Goal: Transaction & Acquisition: Purchase product/service

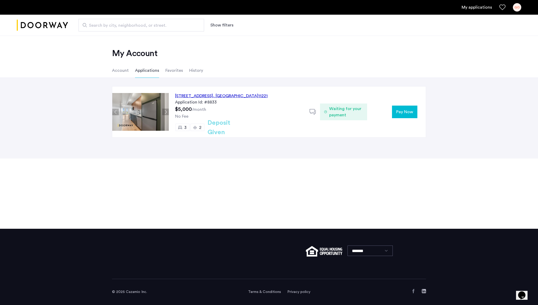
click at [185, 128] on span "3" at bounding box center [185, 127] width 2 height 4
click at [402, 111] on span "Pay Now" at bounding box center [405, 112] width 17 height 6
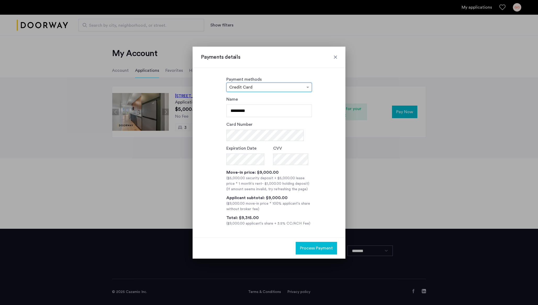
click at [263, 86] on input "text" at bounding box center [263, 88] width 69 height 4
click at [247, 99] on div "Credit Card" at bounding box center [269, 97] width 85 height 10
click at [337, 57] on div at bounding box center [335, 56] width 5 height 5
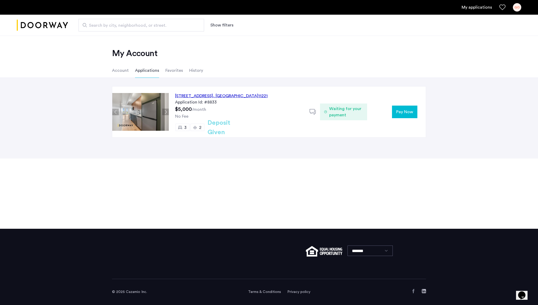
click at [522, 6] on div "My applications GO" at bounding box center [269, 7] width 538 height 15
click at [518, 8] on div "GO" at bounding box center [517, 7] width 8 height 8
click at [498, 19] on button "My Account" at bounding box center [488, 22] width 66 height 13
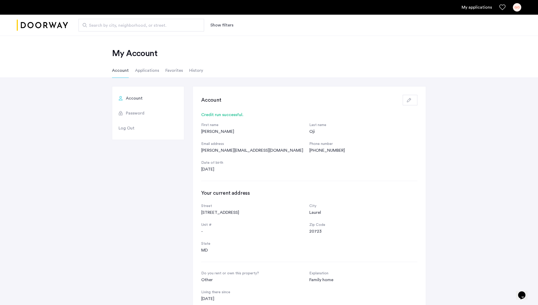
click at [145, 67] on li "Applications" at bounding box center [147, 70] width 24 height 15
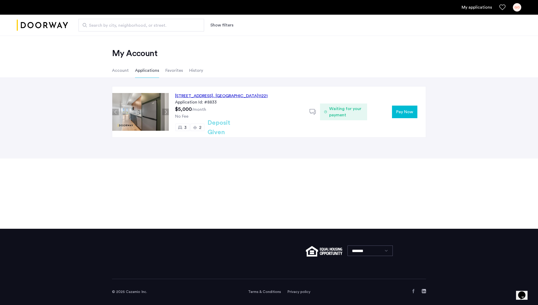
click at [175, 72] on li "Favorites" at bounding box center [175, 70] width 18 height 15
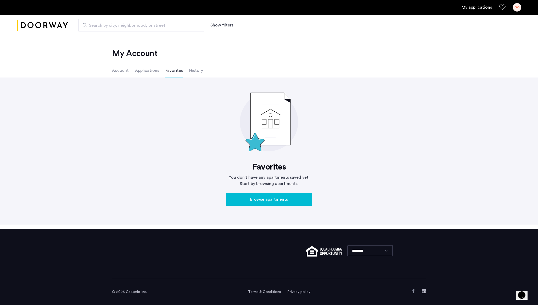
click at [115, 64] on li "Account" at bounding box center [120, 70] width 17 height 15
click at [127, 72] on li "Account" at bounding box center [120, 70] width 17 height 15
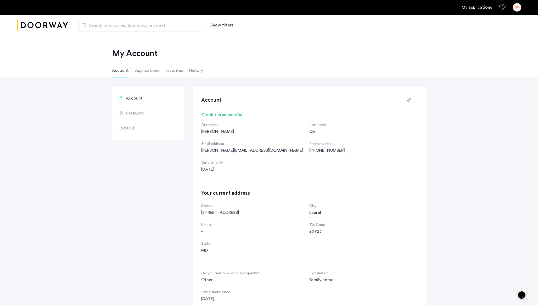
click at [516, 8] on div "GO" at bounding box center [517, 7] width 8 height 8
click at [479, 20] on span "My Account" at bounding box center [489, 22] width 58 height 6
click at [150, 70] on li "Applications" at bounding box center [147, 70] width 24 height 15
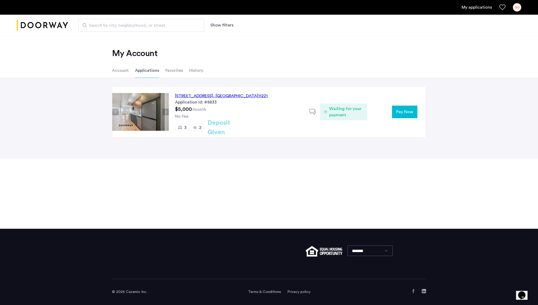
click at [164, 111] on button "Next apartment" at bounding box center [165, 112] width 7 height 7
click at [338, 116] on span "Waiting for your payment" at bounding box center [346, 112] width 34 height 13
click at [210, 96] on div "[STREET_ADDRESS]" at bounding box center [221, 96] width 93 height 6
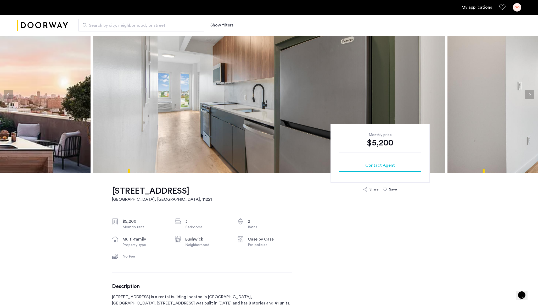
scroll to position [22, 0]
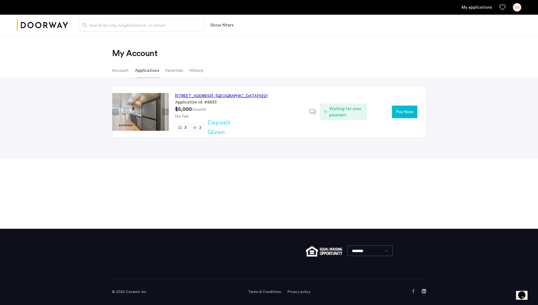
click at [403, 111] on span "Pay Now" at bounding box center [405, 112] width 17 height 6
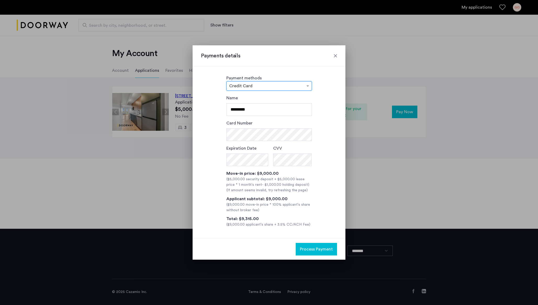
click at [252, 86] on input "text" at bounding box center [263, 87] width 69 height 4
click at [240, 102] on div "ACH" at bounding box center [269, 106] width 85 height 10
click at [239, 102] on div "ACH" at bounding box center [269, 106] width 85 height 10
click at [252, 85] on input "text" at bounding box center [263, 87] width 69 height 4
click at [249, 94] on span "Credit Card" at bounding box center [241, 96] width 24 height 4
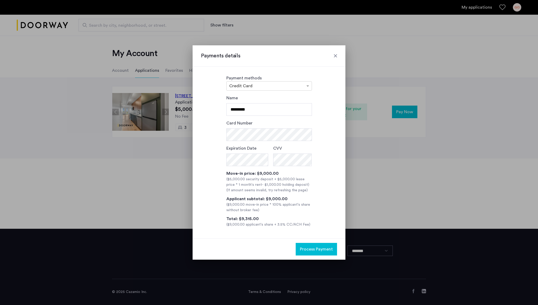
click at [257, 80] on label "Payment methods" at bounding box center [244, 78] width 35 height 4
click at [257, 85] on input "text" at bounding box center [263, 87] width 69 height 4
click at [243, 107] on div "ACH" at bounding box center [269, 106] width 85 height 10
click at [248, 92] on div "Credit Card" at bounding box center [269, 96] width 85 height 10
click at [339, 58] on div "Payments details" at bounding box center [269, 55] width 153 height 21
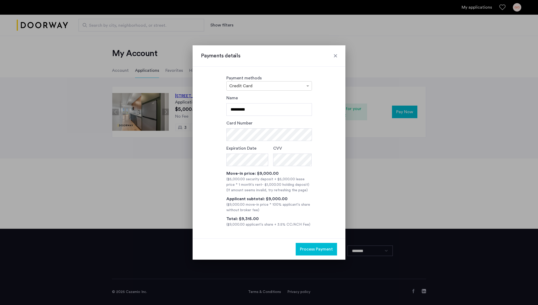
click at [337, 55] on div at bounding box center [335, 55] width 5 height 5
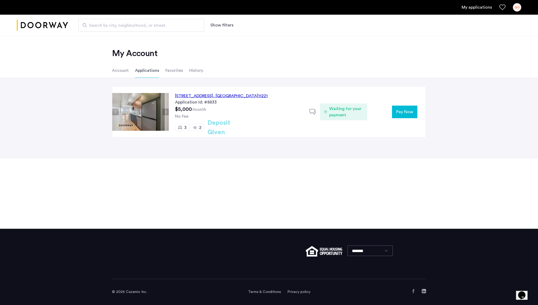
click at [498, 5] on ul "My applications GO" at bounding box center [269, 7] width 505 height 8
click at [501, 5] on icon "Favorites" at bounding box center [503, 7] width 6 height 6
